Goal: Task Accomplishment & Management: Use online tool/utility

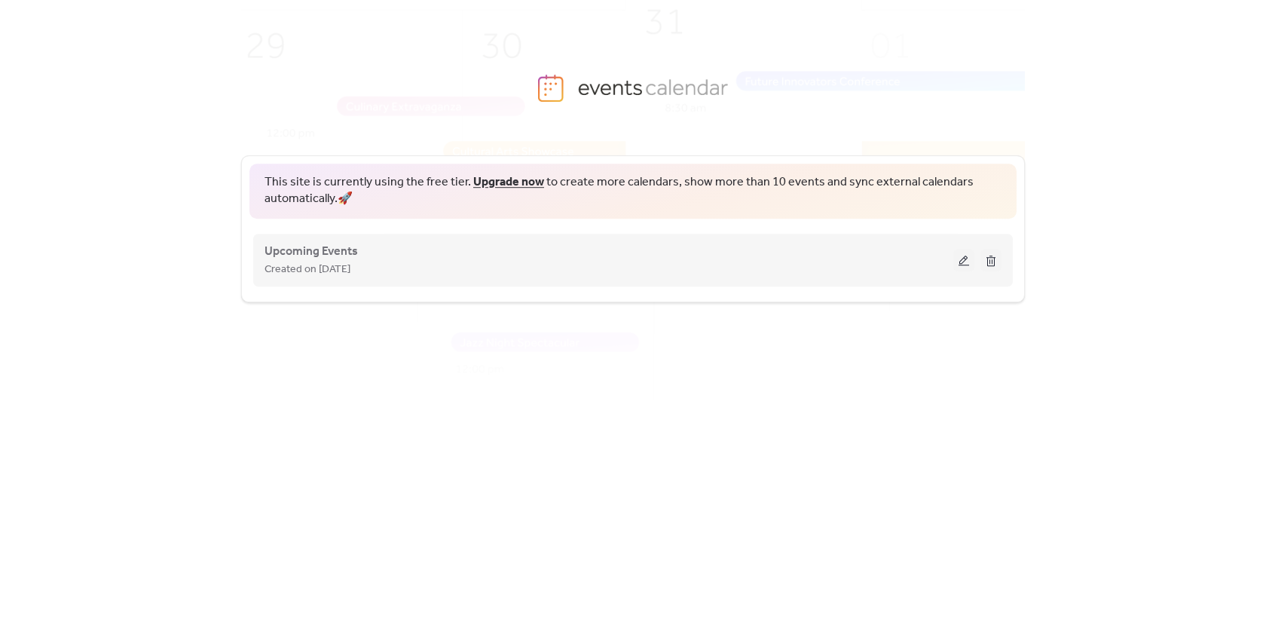
click at [960, 260] on button at bounding box center [964, 260] width 21 height 23
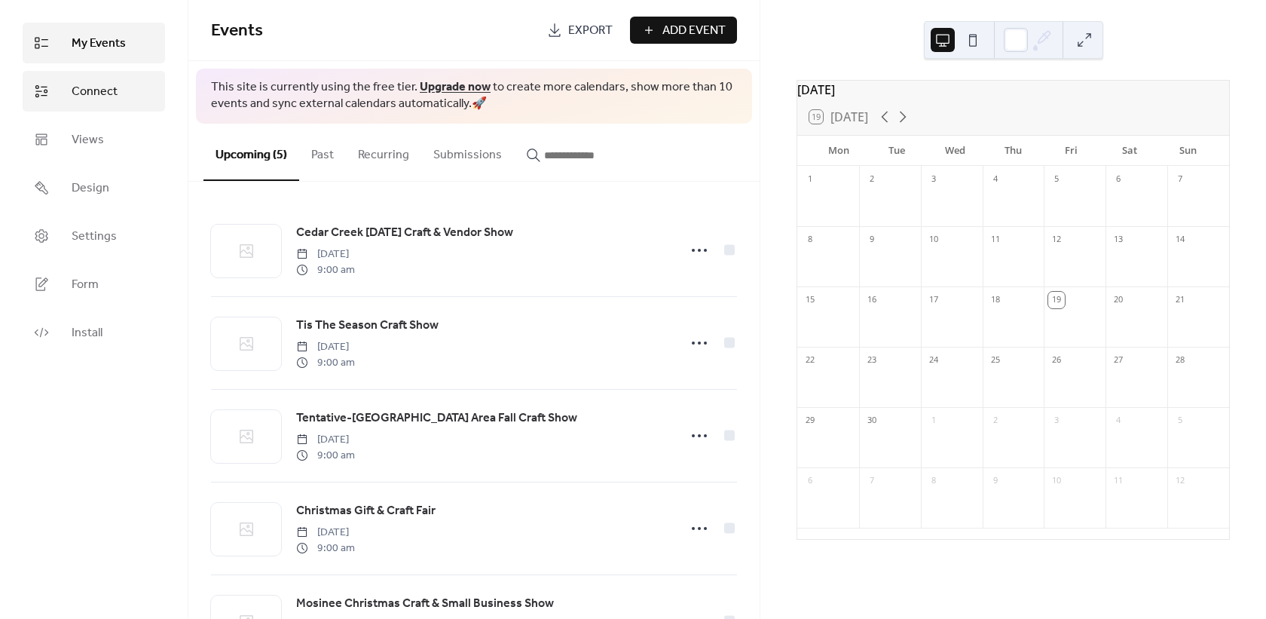
click at [122, 108] on link "Connect" at bounding box center [94, 91] width 142 height 41
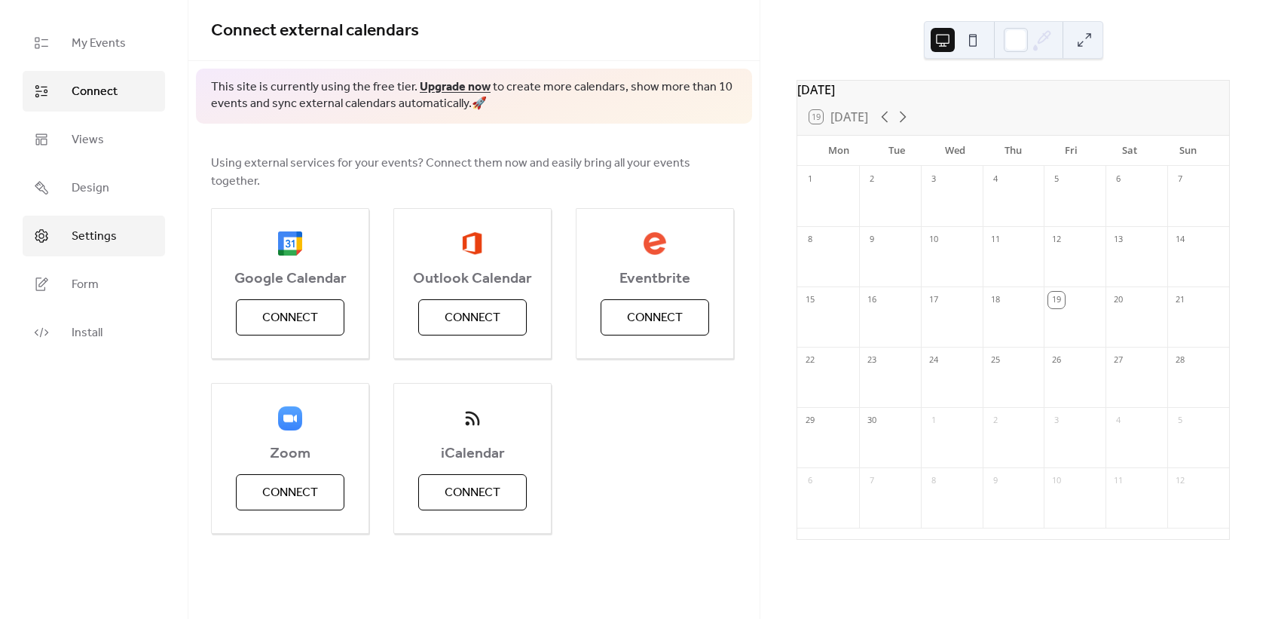
click at [118, 230] on link "Settings" at bounding box center [94, 236] width 142 height 41
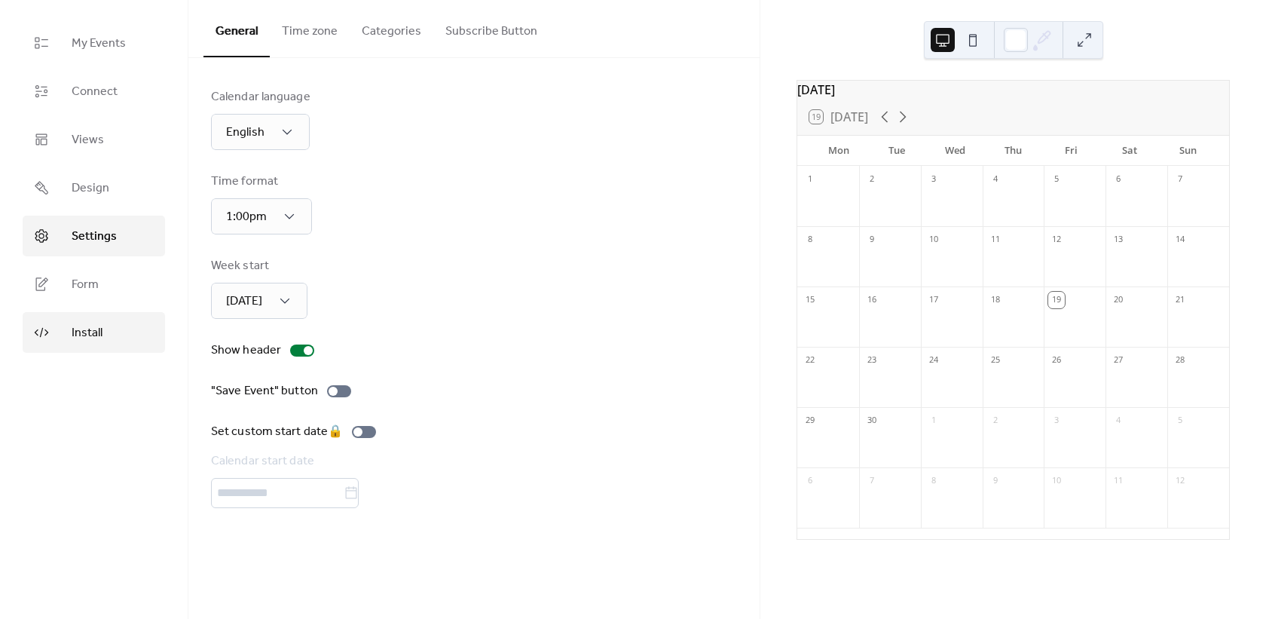
click at [107, 335] on link "Install" at bounding box center [94, 332] width 142 height 41
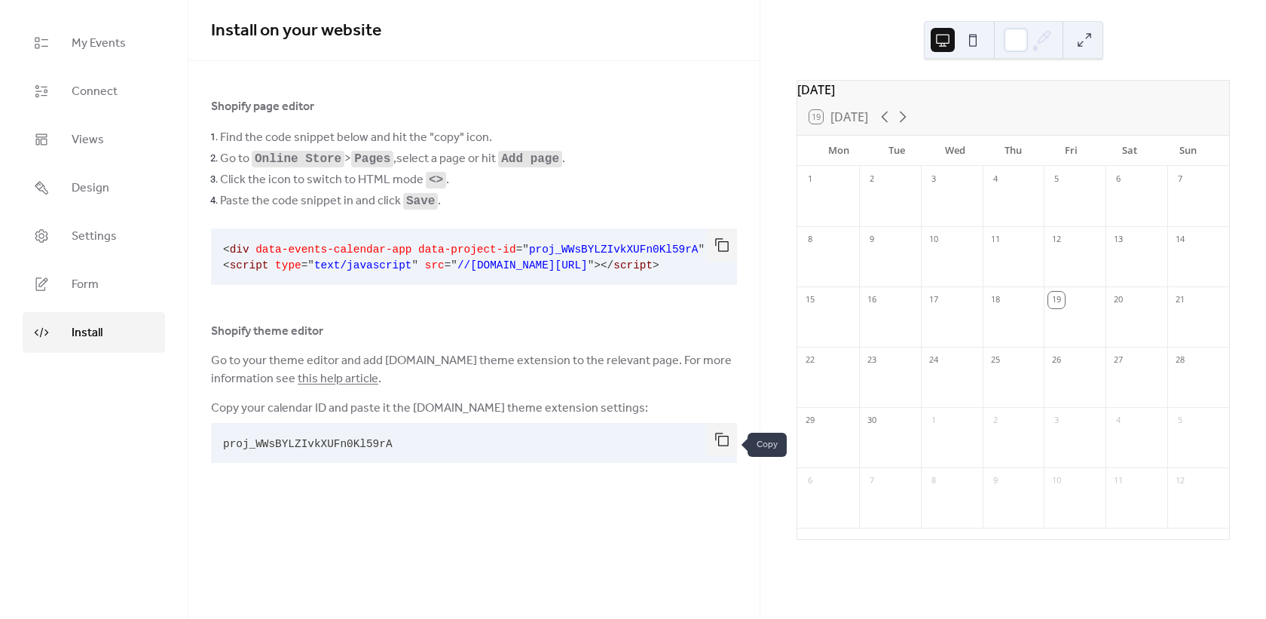
click at [711, 444] on button "button" at bounding box center [722, 439] width 30 height 33
